Goal: Use online tool/utility: Utilize a website feature to perform a specific function

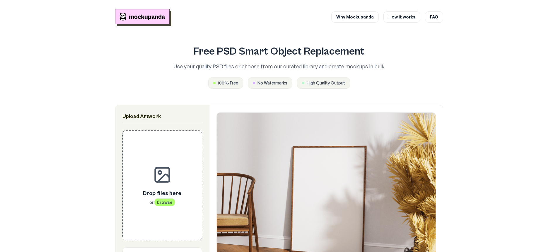
click at [145, 16] on img "Mockupanda home" at bounding box center [142, 16] width 54 height 15
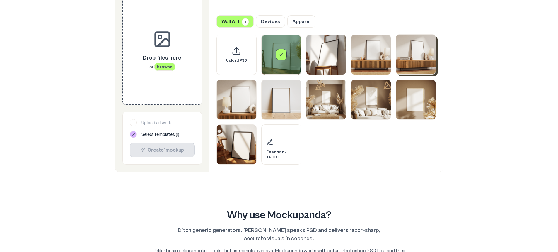
scroll to position [234, 0]
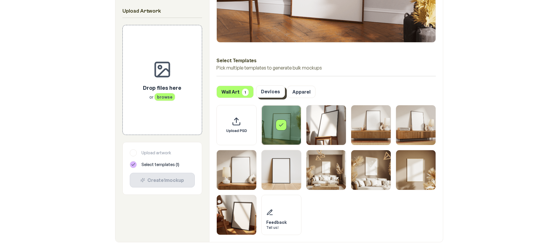
click at [264, 91] on button "Devices" at bounding box center [270, 91] width 29 height 12
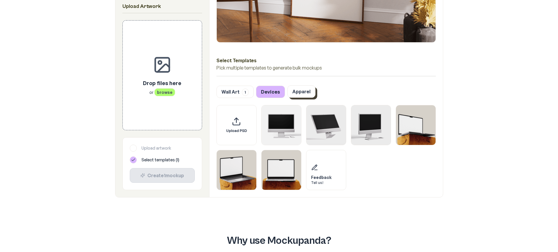
click at [308, 95] on button "Apparel" at bounding box center [301, 91] width 28 height 12
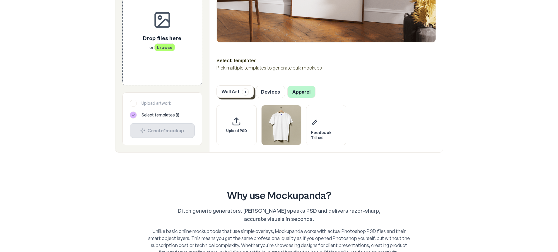
click at [241, 90] on button "Wall Art 1" at bounding box center [234, 91] width 37 height 12
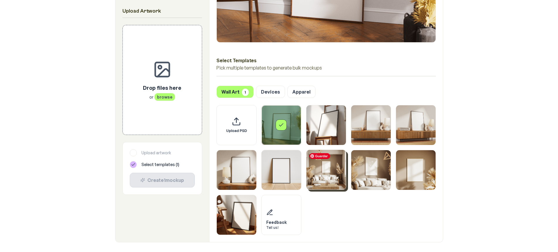
click at [310, 173] on img "Select template Framed Poster 7" at bounding box center [326, 170] width 40 height 40
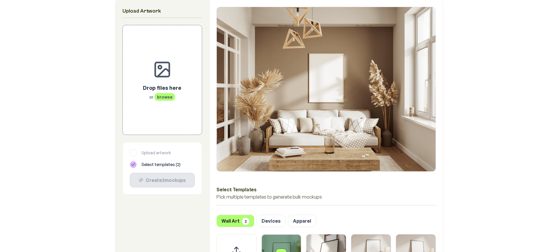
scroll to position [205, 0]
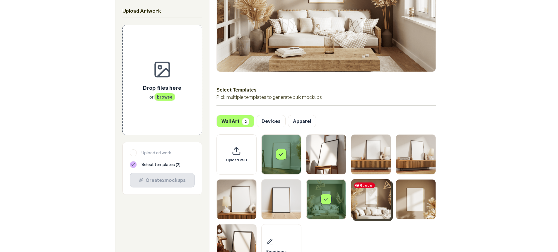
click at [367, 198] on img "Select template Framed Poster 8" at bounding box center [371, 199] width 40 height 40
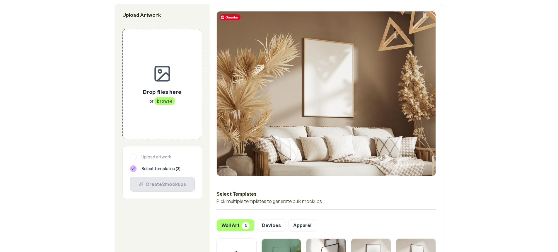
scroll to position [234, 0]
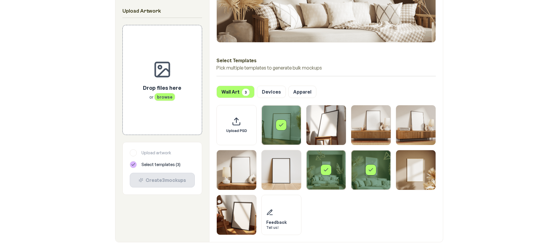
click at [330, 175] on div "Select template Framed Poster 7" at bounding box center [326, 170] width 40 height 40
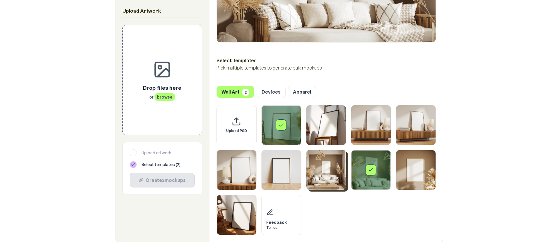
click at [372, 167] on icon "Select template Framed Poster 8" at bounding box center [371, 170] width 6 height 6
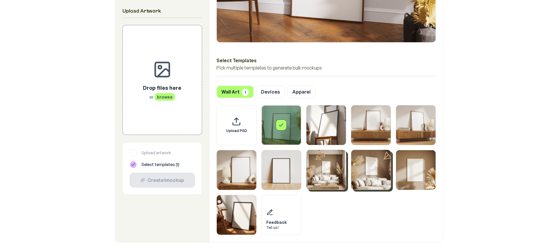
click at [282, 119] on div "Select template Framed Poster" at bounding box center [281, 124] width 11 height 11
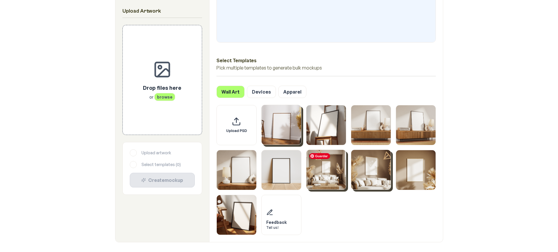
click at [326, 175] on img "Select template Framed Poster 7" at bounding box center [326, 170] width 40 height 40
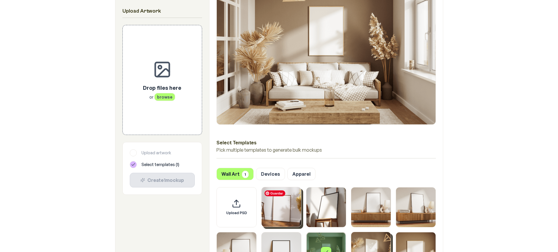
scroll to position [146, 0]
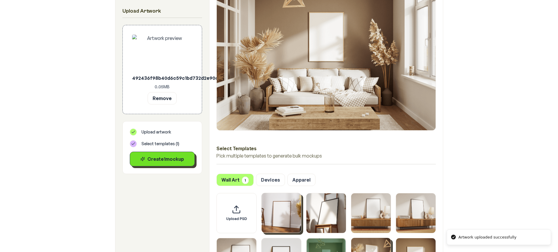
click at [155, 158] on div "Create 1 mockup" at bounding box center [162, 158] width 55 height 7
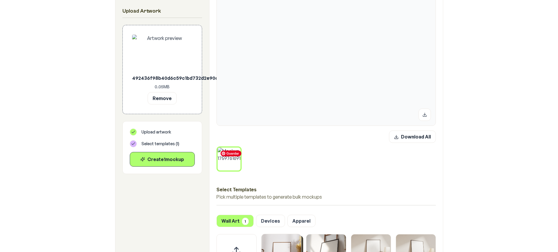
scroll to position [234, 0]
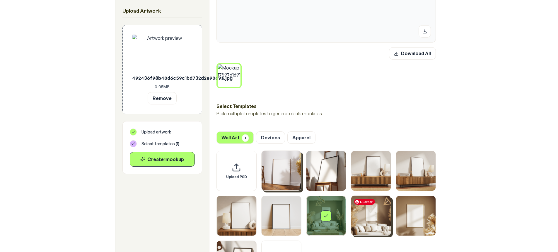
click at [367, 213] on img "Select template Framed Poster 8" at bounding box center [371, 215] width 40 height 40
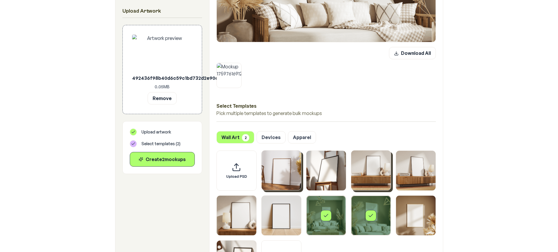
scroll to position [264, 0]
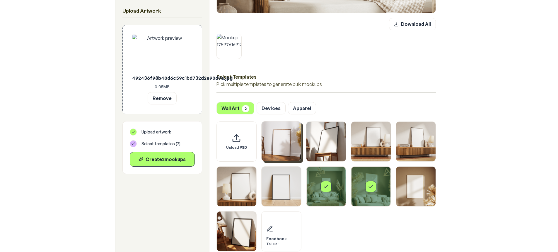
click at [327, 182] on div "Select template Framed Poster 7" at bounding box center [325, 186] width 11 height 11
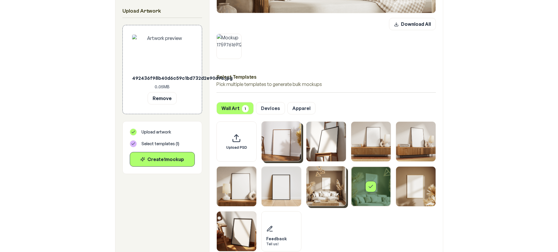
click at [370, 187] on icon "Select template Framed Poster 8" at bounding box center [371, 186] width 6 height 6
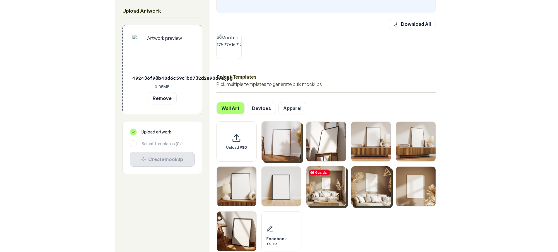
click at [330, 187] on img "Select template Framed Poster 7" at bounding box center [326, 186] width 40 height 40
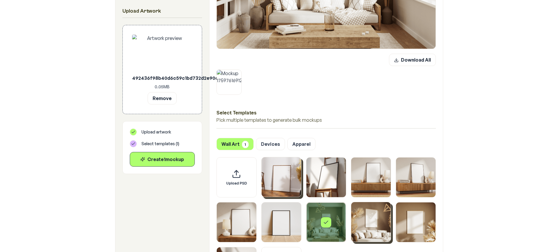
scroll to position [234, 0]
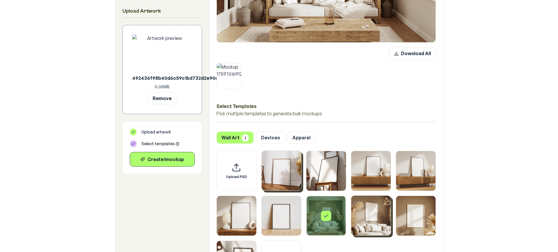
click at [322, 215] on div "Select template Framed Poster 7" at bounding box center [325, 215] width 11 height 11
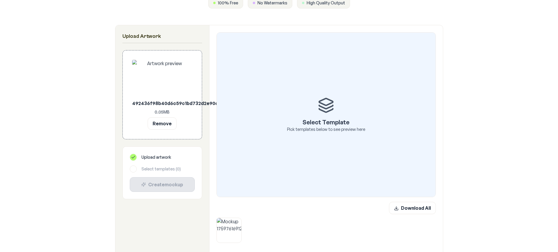
scroll to position [59, 0]
